Goal: Task Accomplishment & Management: Use online tool/utility

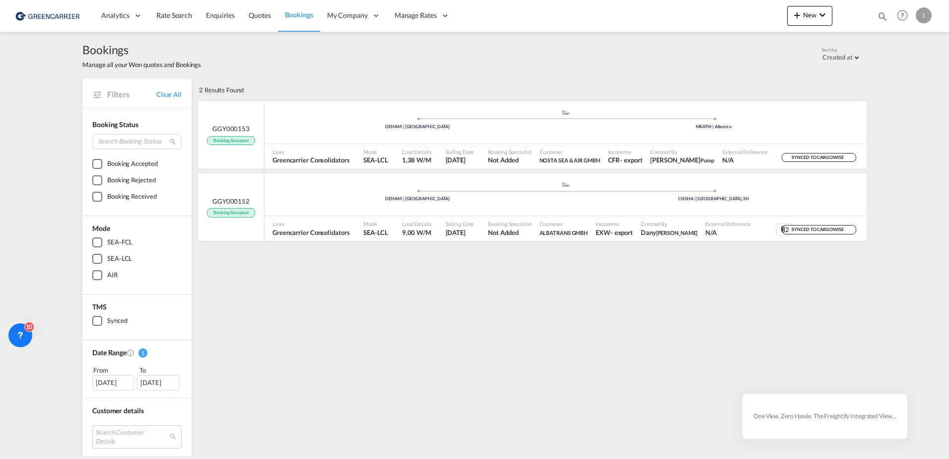
click at [309, 300] on div "2 Results Found .a{fill:#3f3d56;}.b,.l,.r,.t{fill:#fff;}.c{fill:#cecece;}.d{fil…" at bounding box center [532, 404] width 670 height 651
click at [287, 338] on div "2 Results Found .a{fill:#3f3d56;}.b,.l,.r,.t{fill:#fff;}.c{fill:#cecece;}.d{fil…" at bounding box center [532, 404] width 670 height 651
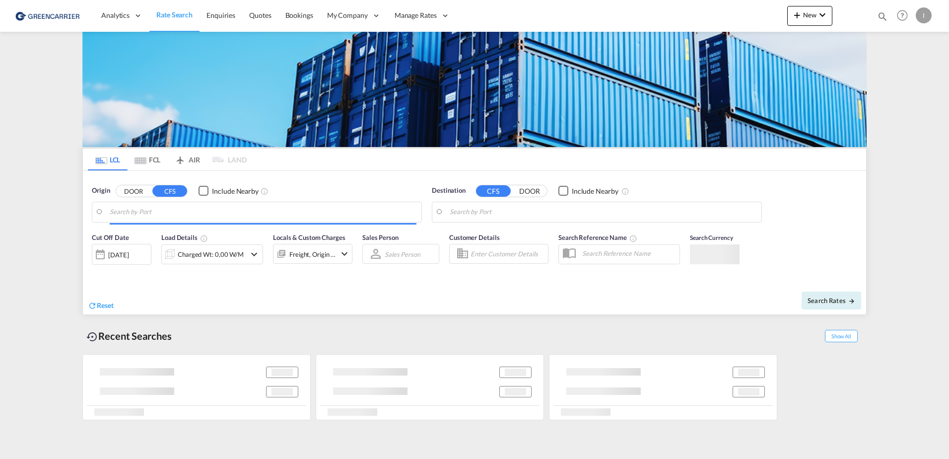
type input "Hamburg, DEHAM"
type input "Callao, PECLL"
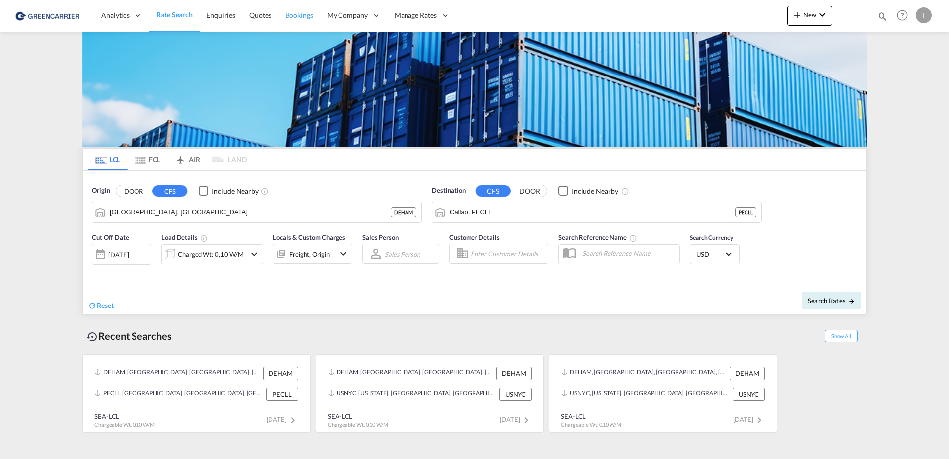
click at [298, 9] on link "Bookings" at bounding box center [300, 16] width 42 height 32
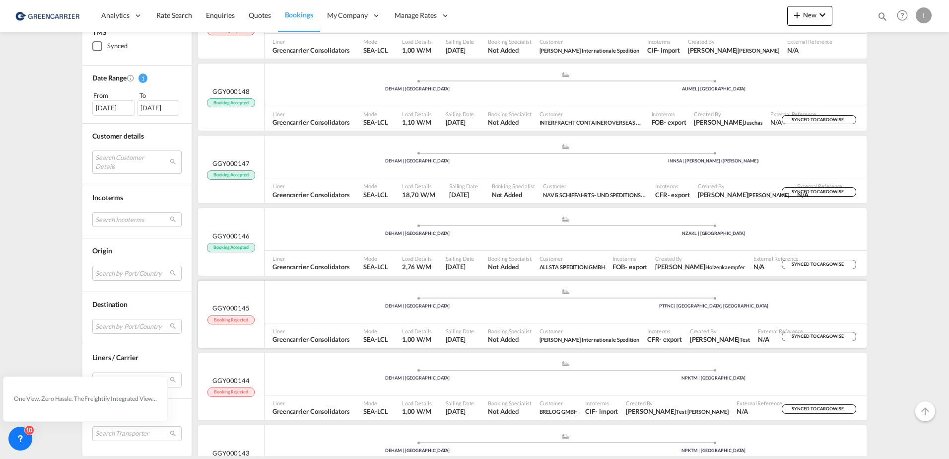
scroll to position [596, 0]
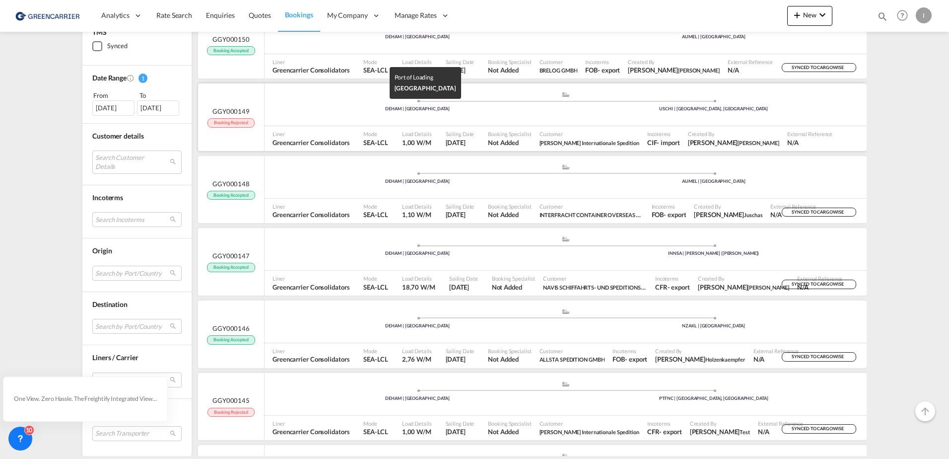
click at [317, 108] on div "DEHAM | [GEOGRAPHIC_DATA]" at bounding box center [418, 109] width 296 height 6
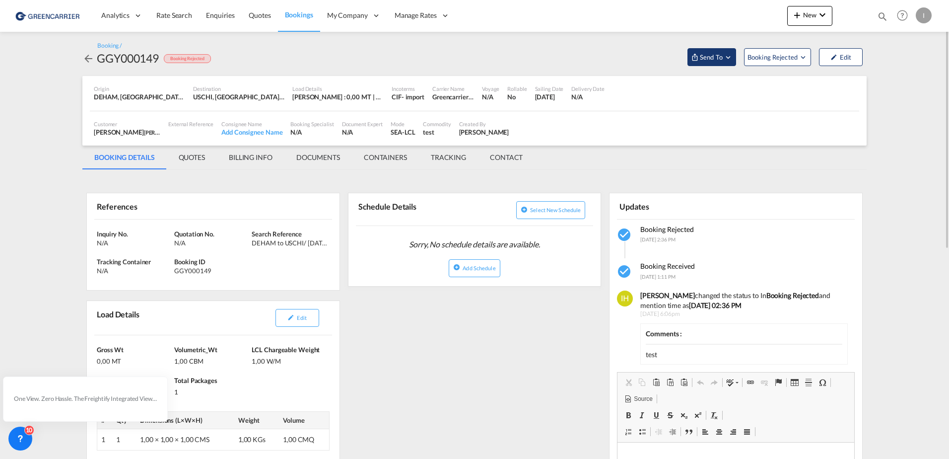
click at [708, 59] on span "Send To" at bounding box center [711, 57] width 25 height 10
click at [732, 87] on div "Yet to sync" at bounding box center [738, 94] width 62 height 21
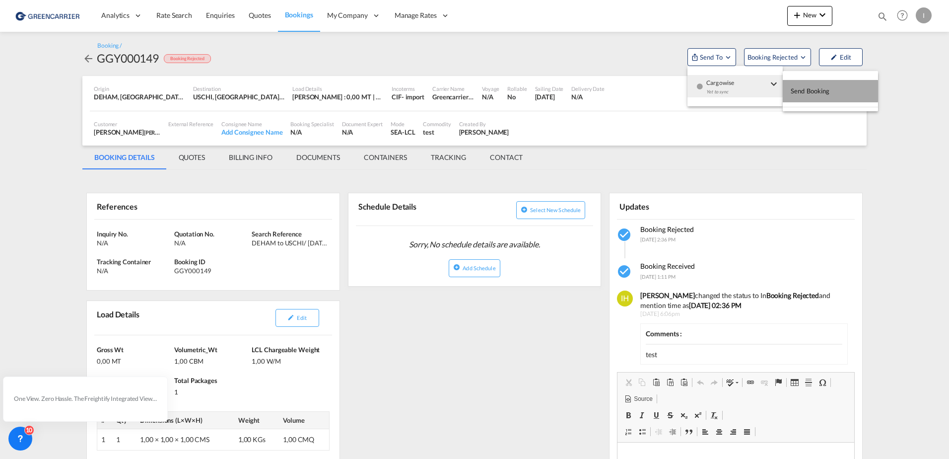
click at [800, 91] on span "Send Booking" at bounding box center [810, 91] width 39 height 16
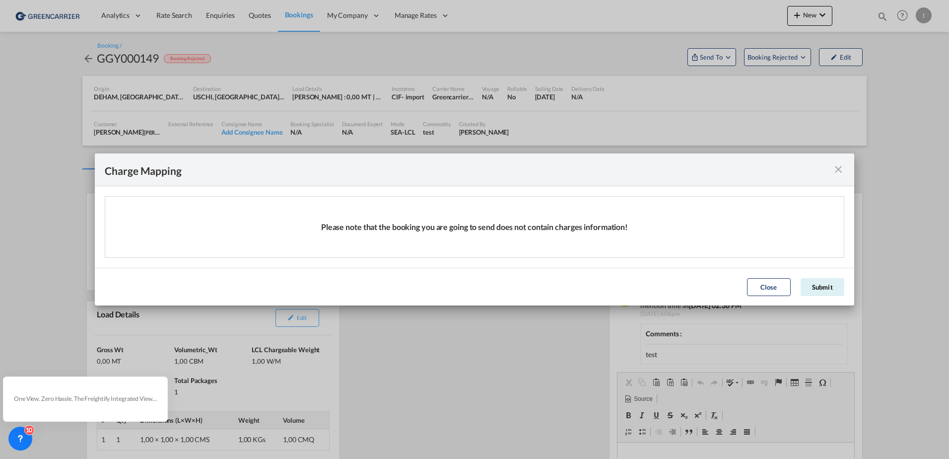
click at [839, 168] on md-icon "icon-close fg-AAA8AD cursor" at bounding box center [839, 169] width 12 height 12
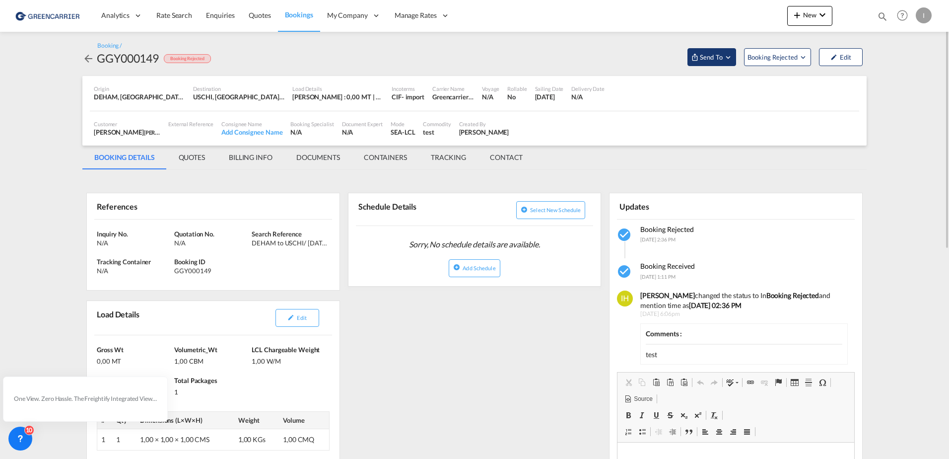
click at [716, 56] on span "Send To" at bounding box center [711, 57] width 25 height 10
